Goal: Information Seeking & Learning: Learn about a topic

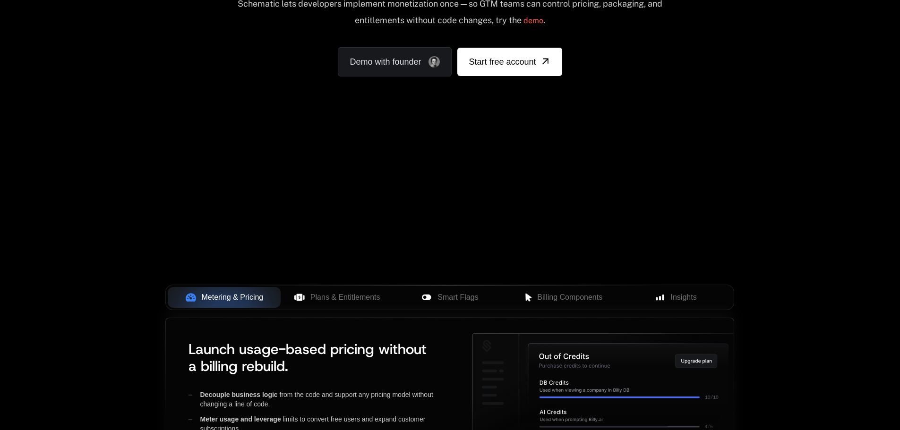
scroll to position [142, 0]
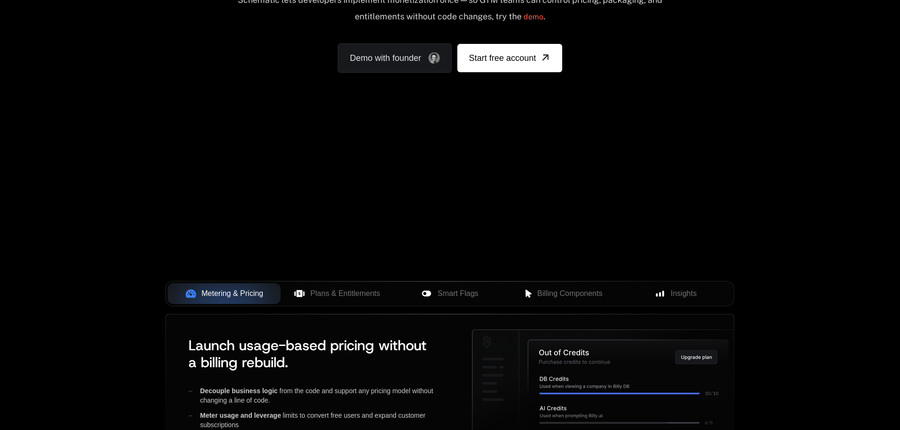
click at [505, 185] on div "Your browser does not support the video tag." at bounding box center [450, 137] width 614 height 398
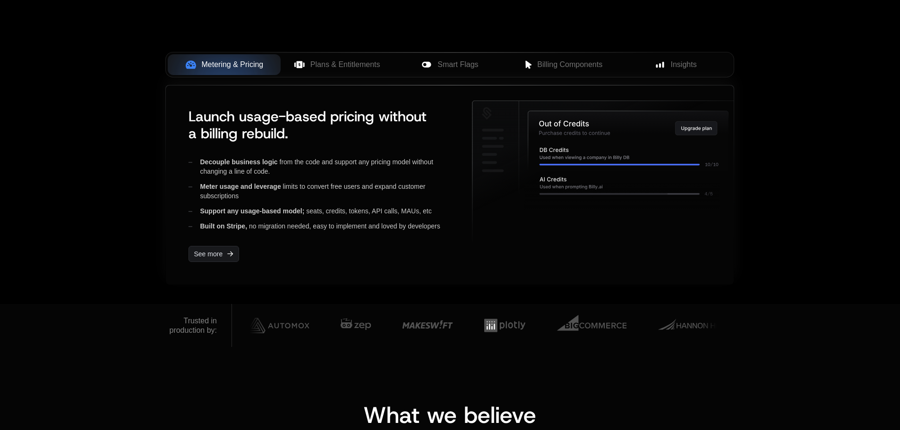
scroll to position [378, 0]
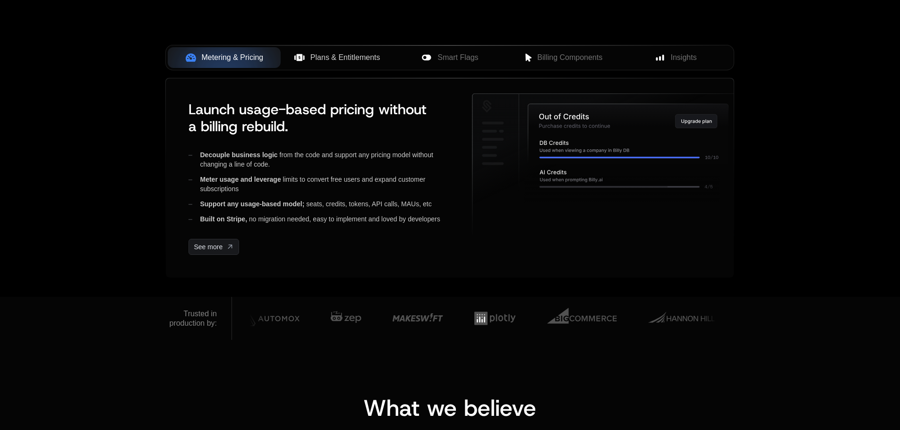
click at [331, 51] on button "Plans & Entitlements" at bounding box center [337, 57] width 113 height 21
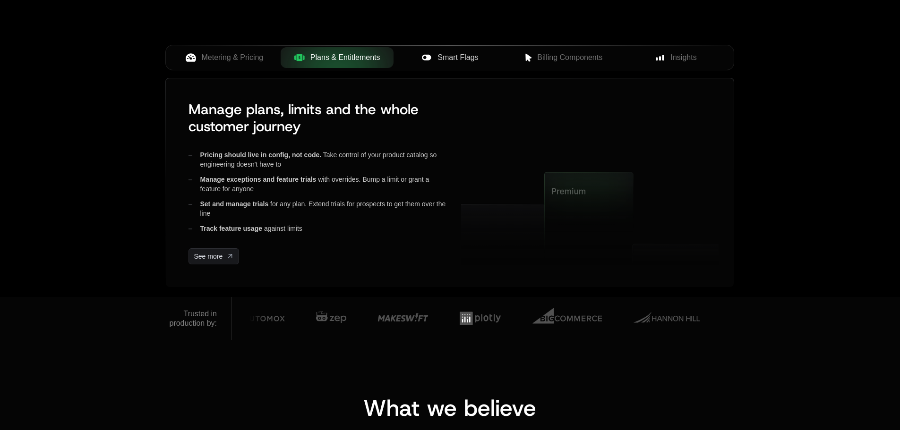
click at [454, 60] on span "Smart Flags" at bounding box center [457, 57] width 41 height 11
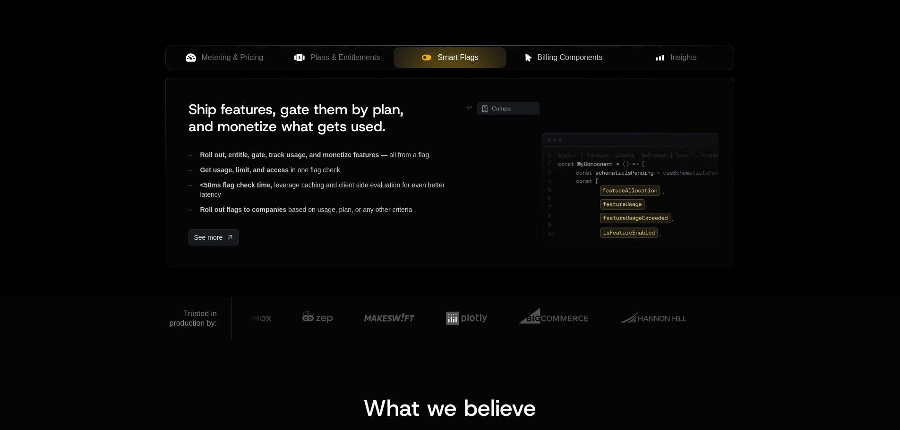
click at [530, 61] on icon at bounding box center [529, 58] width 6 height 8
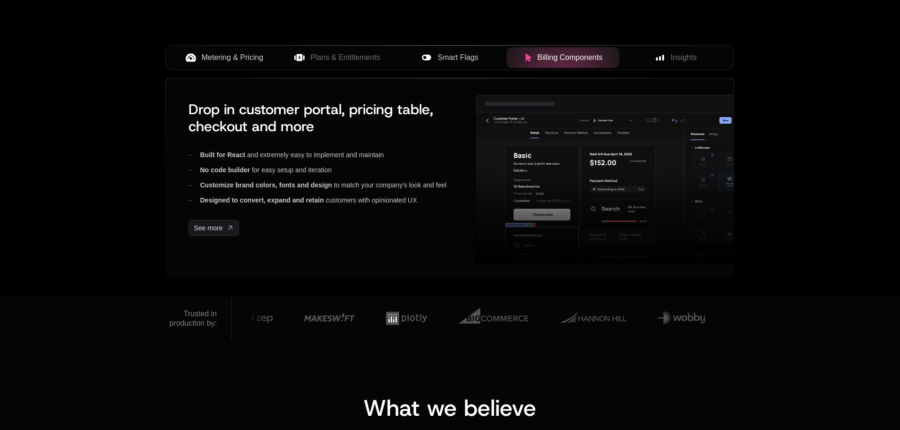
click at [243, 60] on span "Metering & Pricing" at bounding box center [233, 57] width 62 height 11
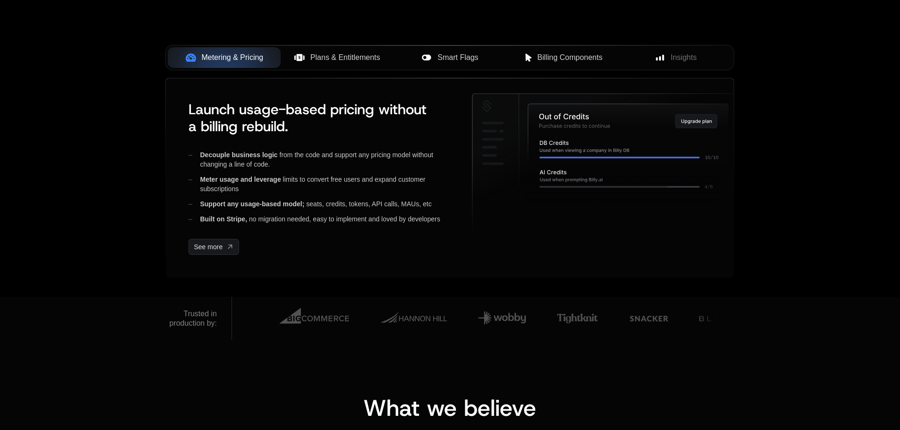
click at [342, 62] on span "Plans & Entitlements" at bounding box center [345, 57] width 70 height 11
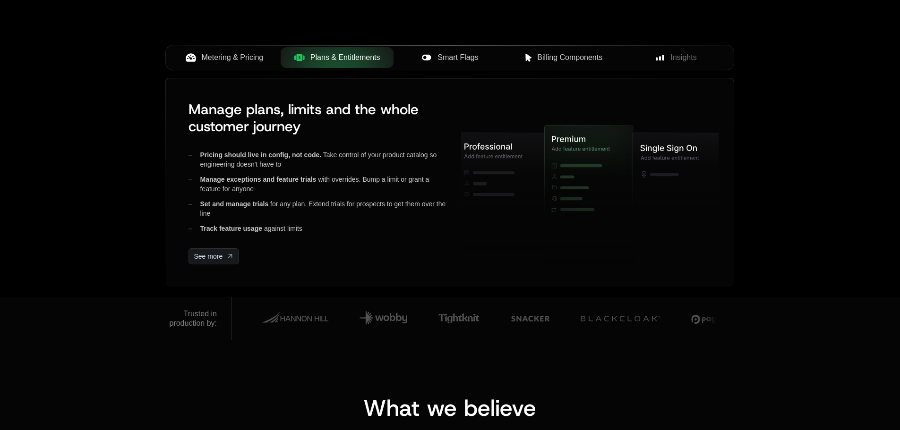
click at [456, 57] on span "Smart Flags" at bounding box center [457, 57] width 41 height 11
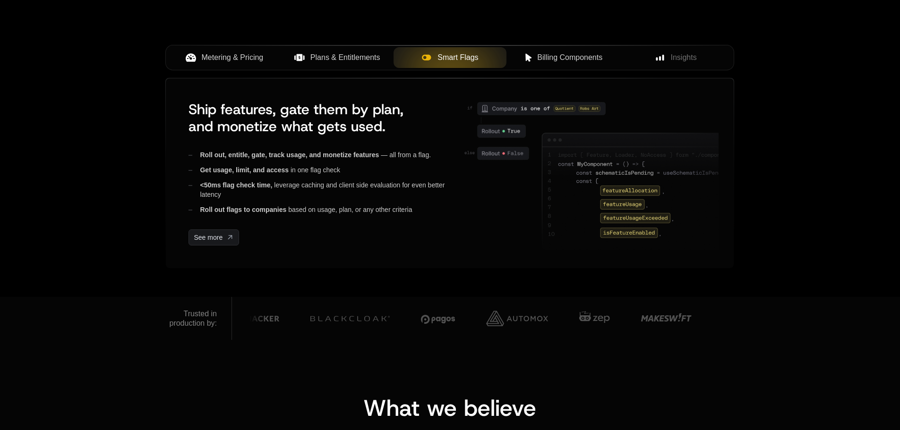
click at [557, 57] on span "Billing Components" at bounding box center [569, 57] width 65 height 11
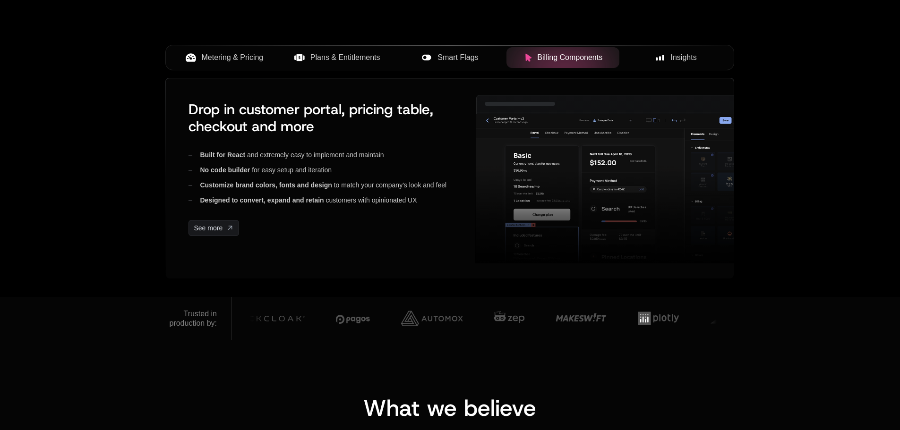
click at [680, 50] on button "Insights" at bounding box center [675, 57] width 113 height 21
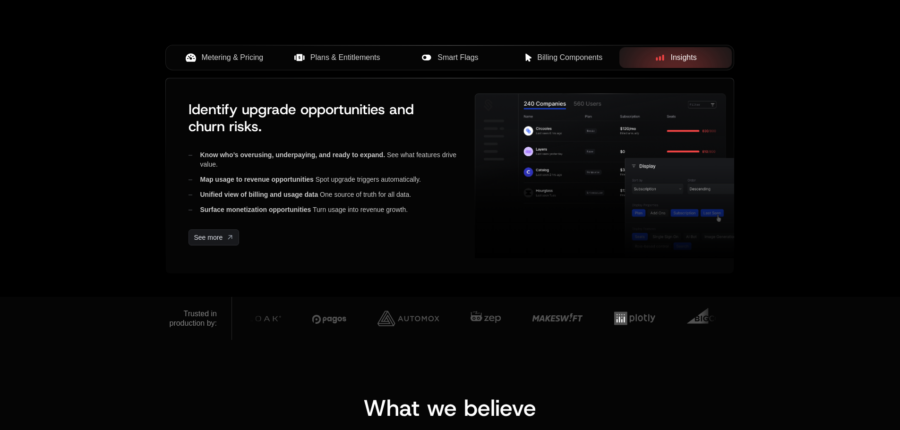
click at [590, 58] on span "Billing Components" at bounding box center [569, 57] width 65 height 11
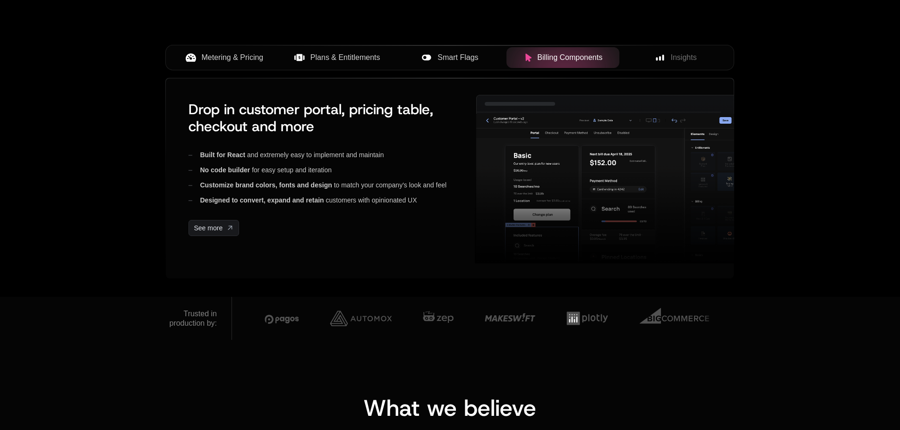
click at [447, 60] on span "Smart Flags" at bounding box center [457, 57] width 41 height 11
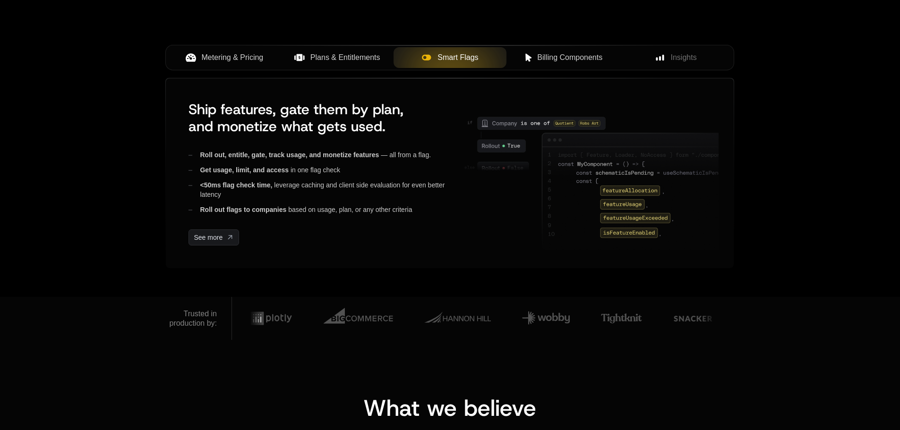
click at [349, 49] on button "Plans & Entitlements" at bounding box center [337, 57] width 113 height 21
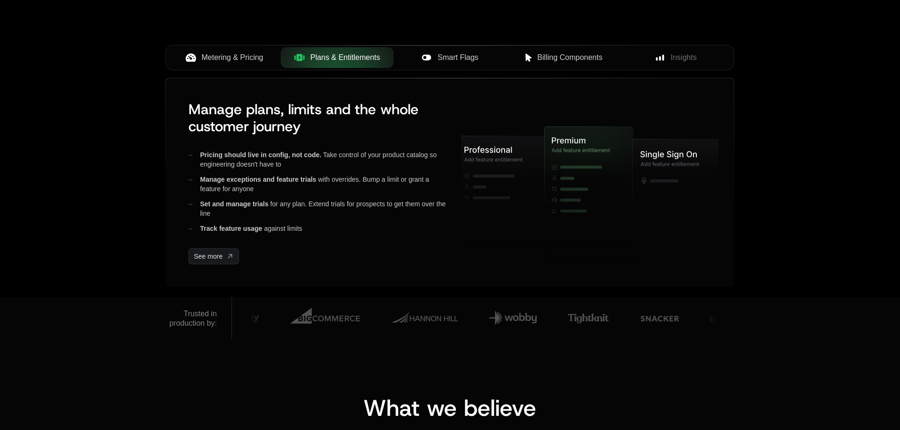
click at [225, 61] on span "Metering & Pricing" at bounding box center [233, 57] width 62 height 11
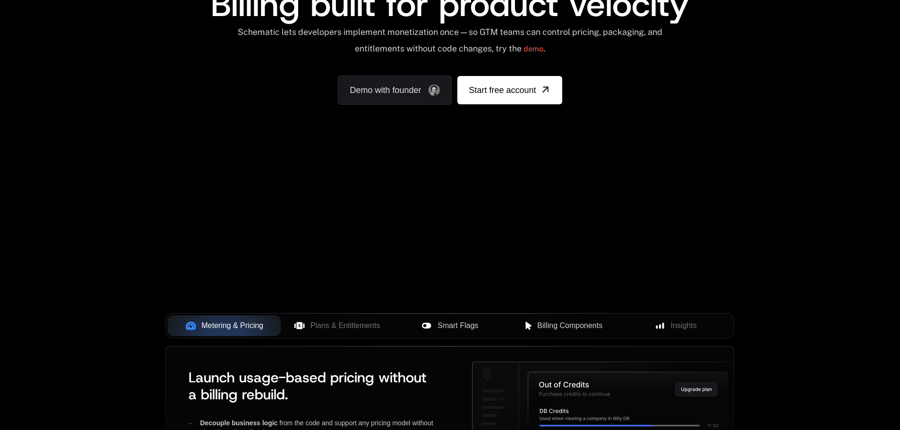
scroll to position [0, 0]
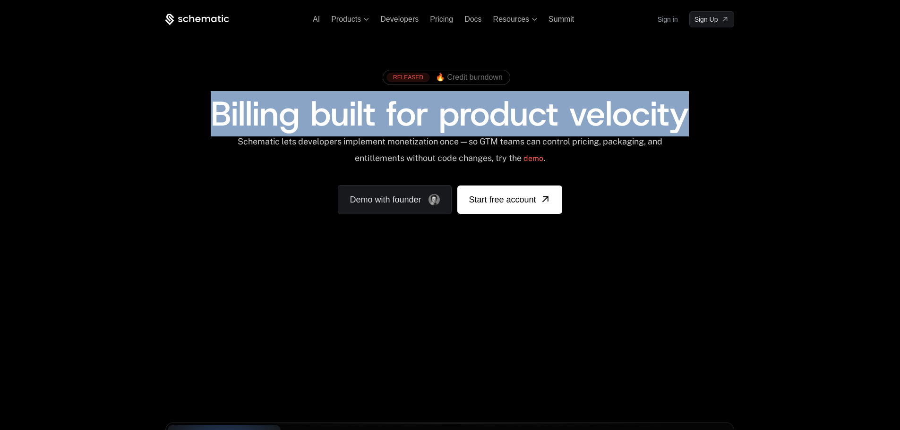
drag, startPoint x: 204, startPoint y: 107, endPoint x: 740, endPoint y: 106, distance: 536.0
click at [740, 106] on div "RELEASED 🔥 Credit burndown Billing built for product velocity Schematic lets de…" at bounding box center [450, 139] width 614 height 225
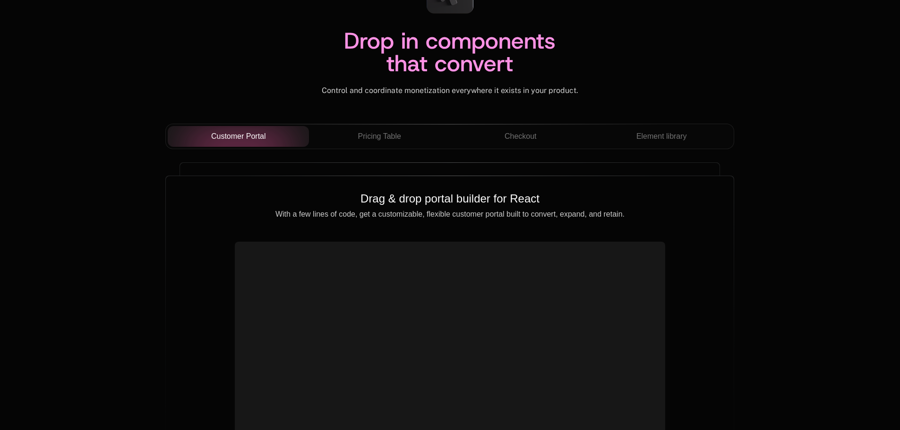
scroll to position [3353, 0]
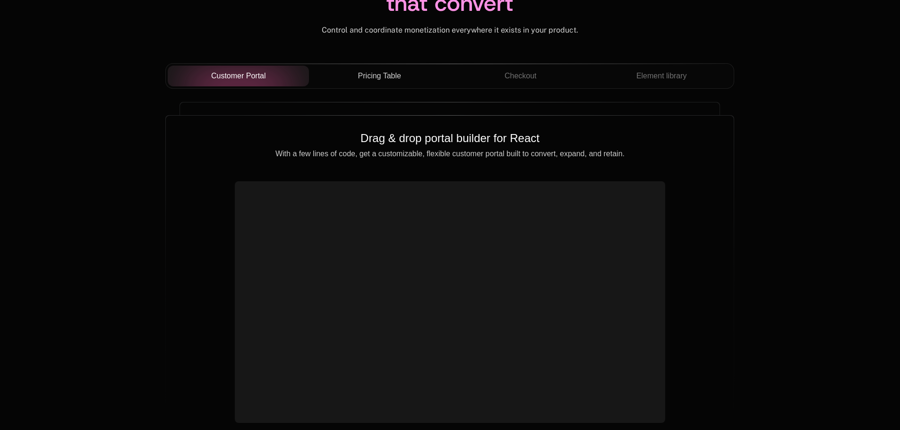
click at [416, 81] on div "Pricing Table" at bounding box center [379, 75] width 126 height 11
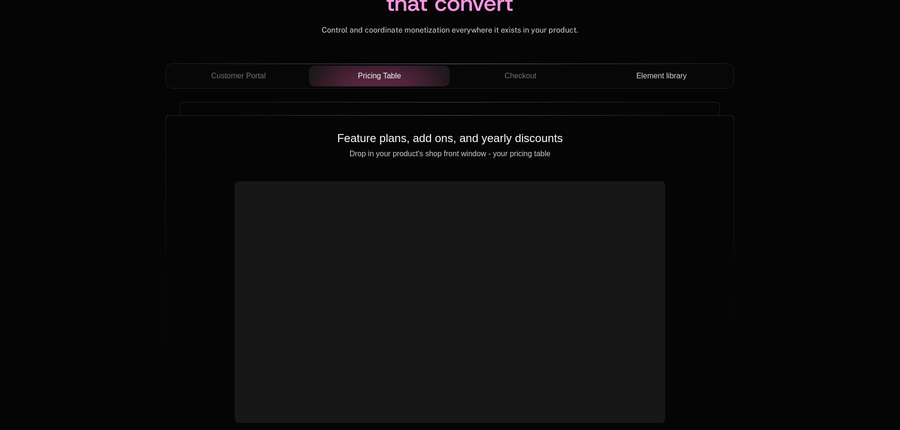
drag, startPoint x: 507, startPoint y: 84, endPoint x: 613, endPoint y: 86, distance: 106.3
click at [511, 84] on button "Checkout" at bounding box center [520, 76] width 141 height 21
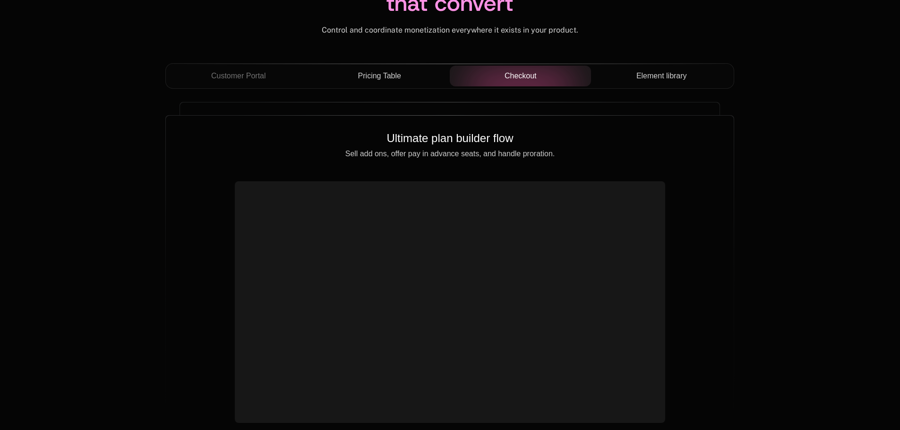
click at [629, 81] on div "Element library" at bounding box center [661, 75] width 126 height 11
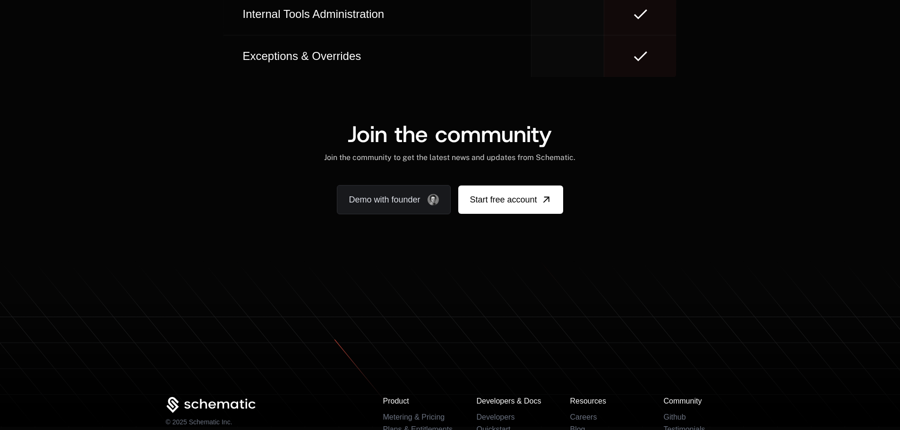
scroll to position [5762, 0]
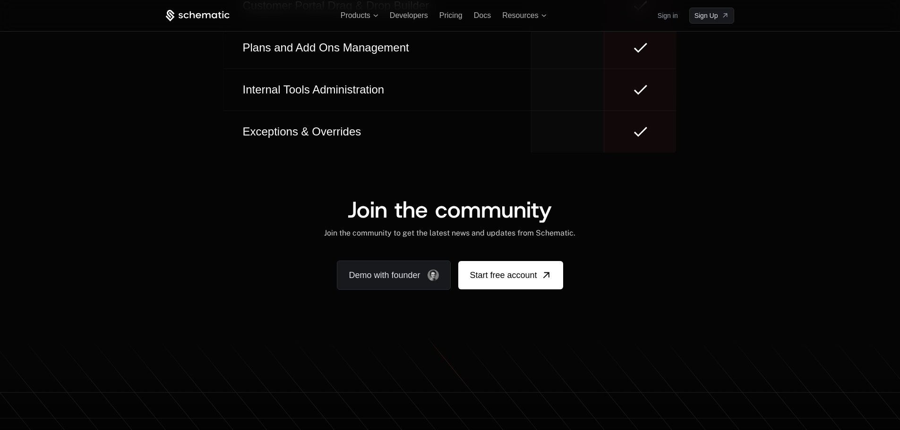
scroll to position [5628, 0]
